Goal: Information Seeking & Learning: Find specific page/section

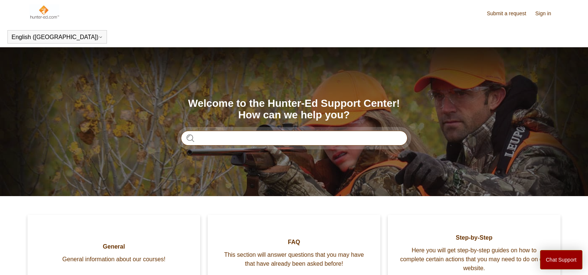
click at [216, 136] on input "Search" at bounding box center [294, 137] width 227 height 15
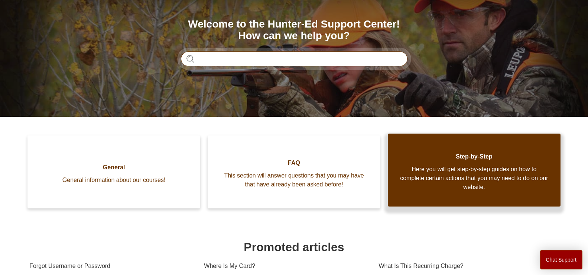
scroll to position [111, 0]
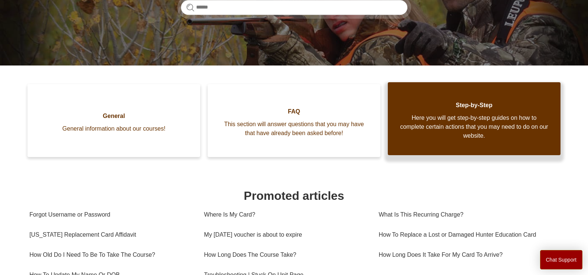
click at [469, 113] on span "Here you will get step-by-step guides on how to complete certain actions that y…" at bounding box center [474, 126] width 150 height 27
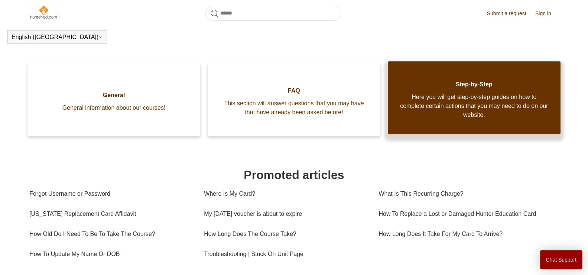
scroll to position [151, 0]
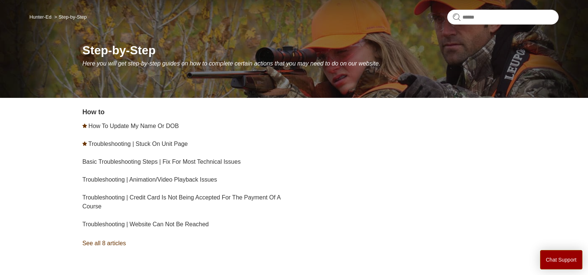
scroll to position [74, 0]
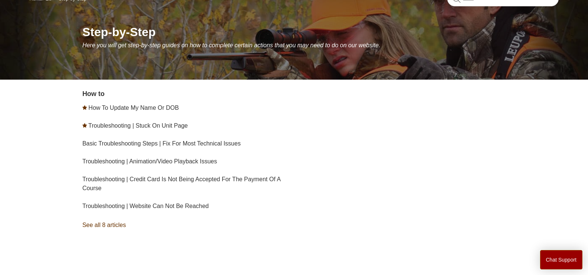
click at [118, 224] on link "See all 8 articles" at bounding box center [189, 225] width 214 height 20
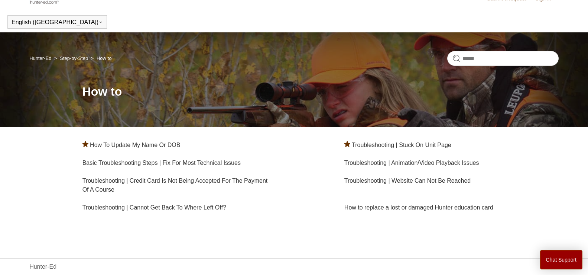
scroll to position [29, 0]
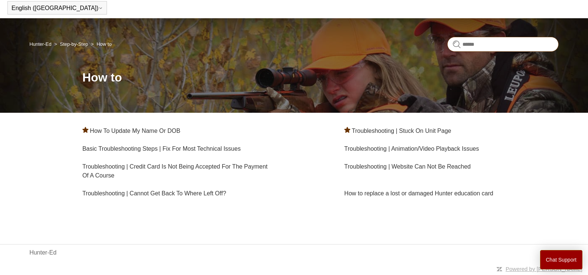
click at [506, 44] on input "Search" at bounding box center [502, 44] width 111 height 15
type input "*****"
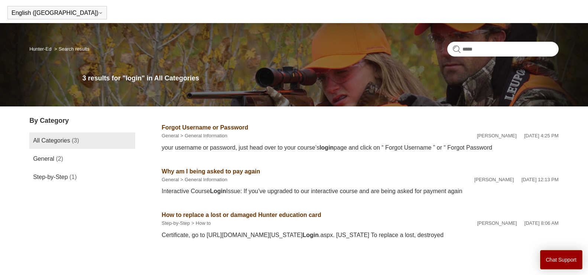
scroll to position [37, 0]
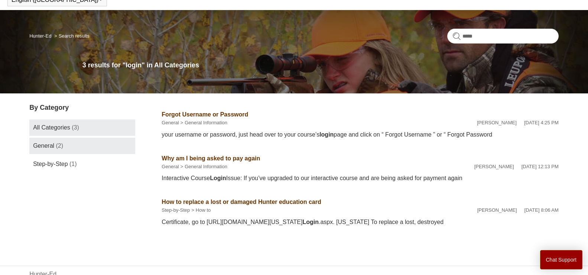
click at [54, 148] on span "General" at bounding box center [43, 145] width 21 height 6
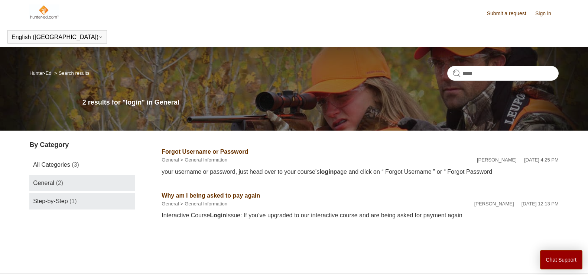
click at [54, 201] on span "Step-by-Step" at bounding box center [50, 201] width 35 height 6
